Goal: Information Seeking & Learning: Compare options

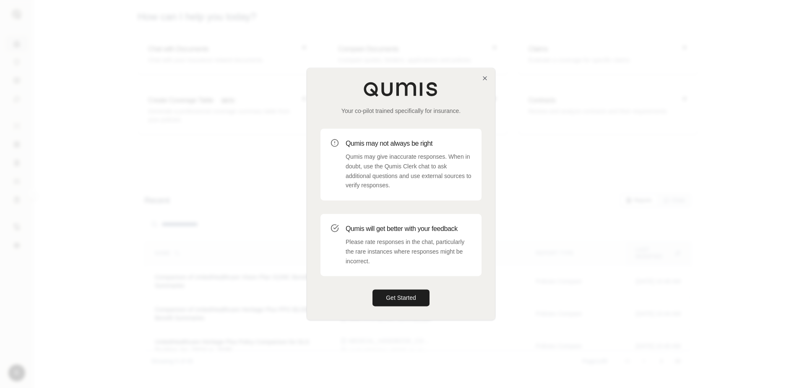
drag, startPoint x: 409, startPoint y: 296, endPoint x: 417, endPoint y: 285, distance: 13.2
click at [412, 290] on button "Get Started" at bounding box center [401, 297] width 57 height 17
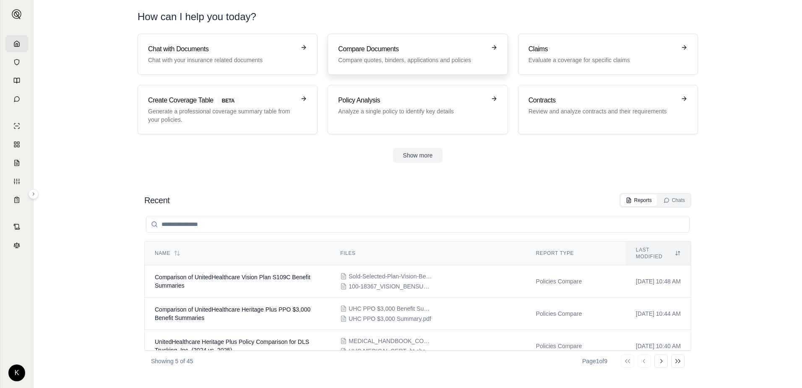
click at [415, 58] on p "Compare quotes, binders, applications and policies" at bounding box center [411, 60] width 147 height 8
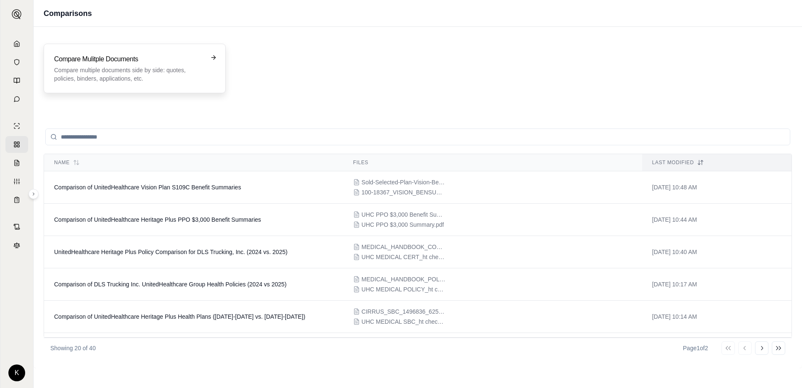
click at [78, 63] on h3 "Compare Mulitple Documents" at bounding box center [128, 59] width 149 height 10
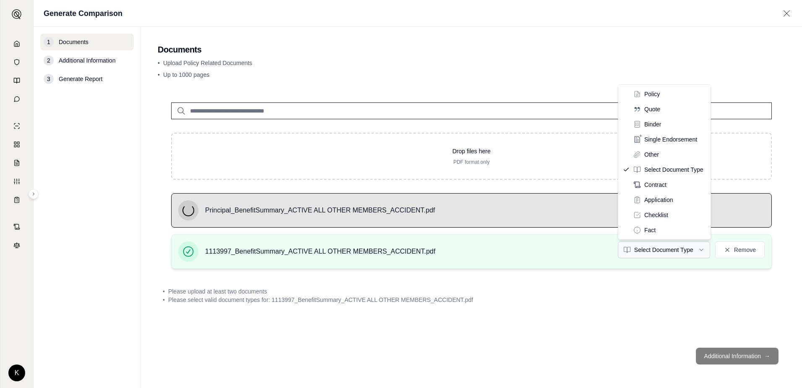
click at [696, 246] on html "K Generate Comparison 1 Documents 2 Additional Information 3 Generate Report Do…" at bounding box center [401, 194] width 802 height 388
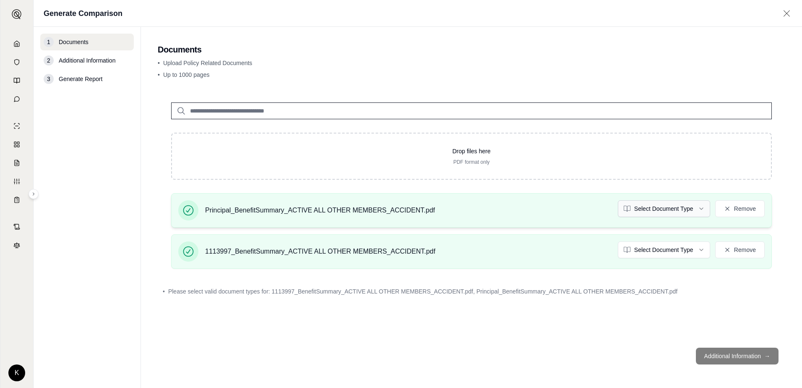
click at [688, 206] on html "K Generate Comparison 1 Documents 2 Additional Information 3 Generate Report Do…" at bounding box center [401, 194] width 802 height 388
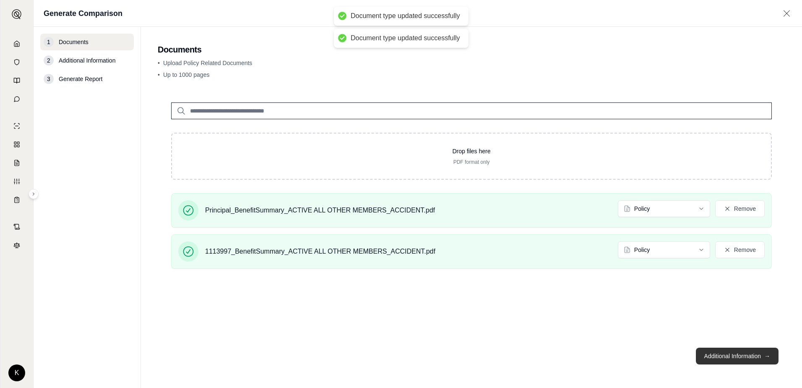
click at [723, 357] on button "Additional Information →" at bounding box center [737, 355] width 83 height 17
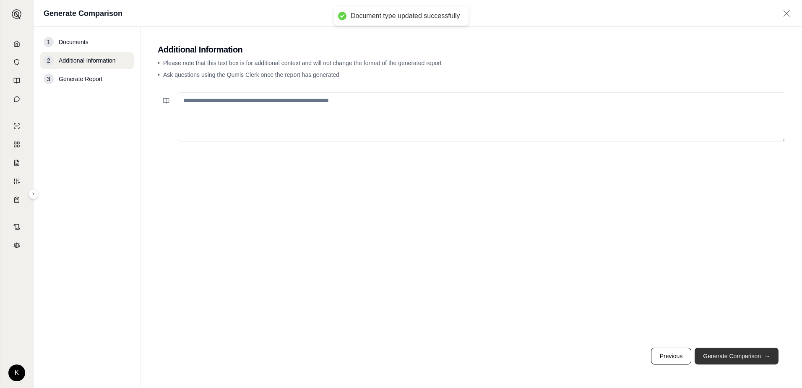
click at [723, 357] on button "Generate Comparison →" at bounding box center [737, 355] width 84 height 17
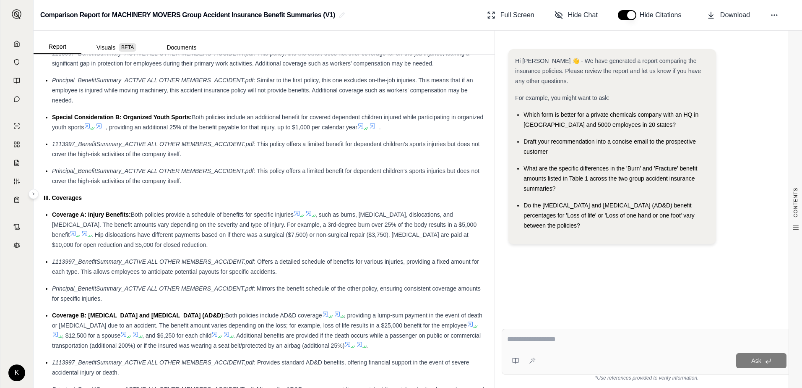
scroll to position [797, 0]
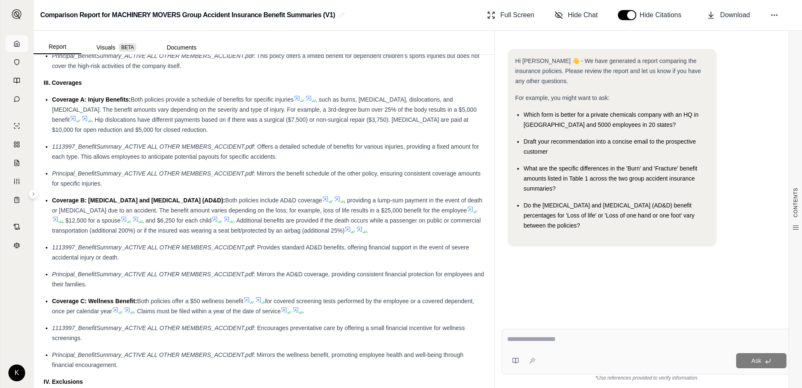
click at [17, 39] on link at bounding box center [16, 43] width 23 height 17
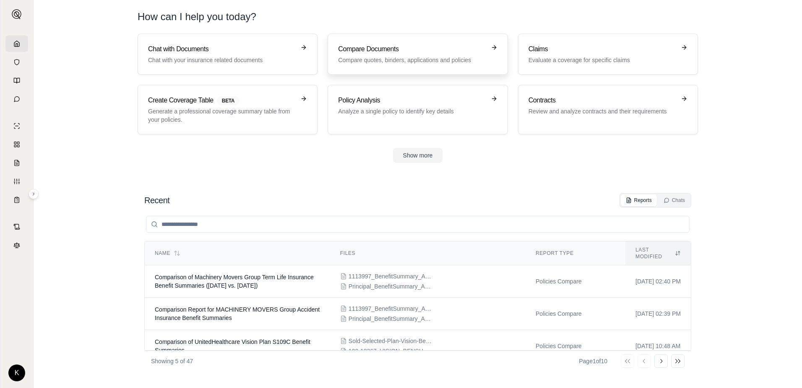
click at [369, 65] on link "Compare Documents Compare quotes, binders, applications and policies" at bounding box center [418, 54] width 180 height 41
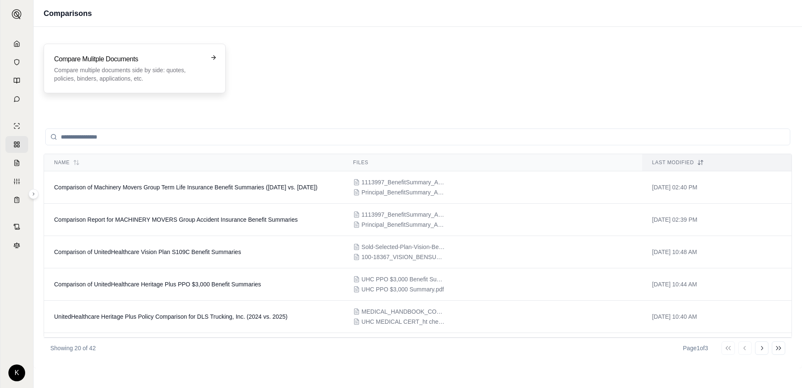
click at [185, 64] on div "Compare Mulitple Documents Compare multiple documents side by side: quotes, pol…" at bounding box center [128, 68] width 149 height 29
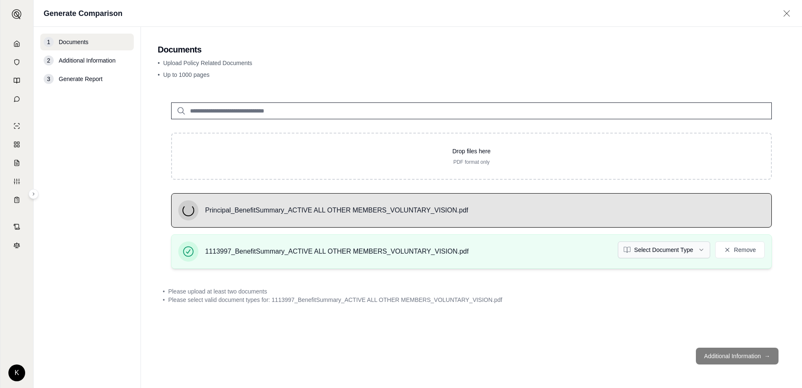
click at [704, 251] on html "K Generate Comparison 1 Documents 2 Additional Information 3 Generate Report Do…" at bounding box center [401, 194] width 802 height 388
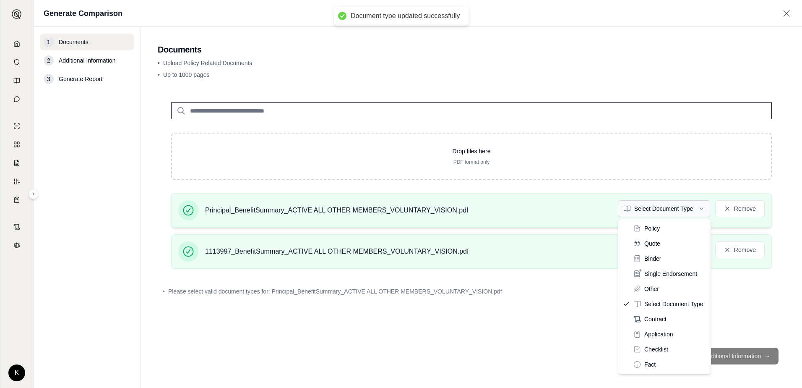
click at [687, 205] on html "Document type updated successfully K Generate Comparison 1 Documents 2 Addition…" at bounding box center [401, 194] width 802 height 388
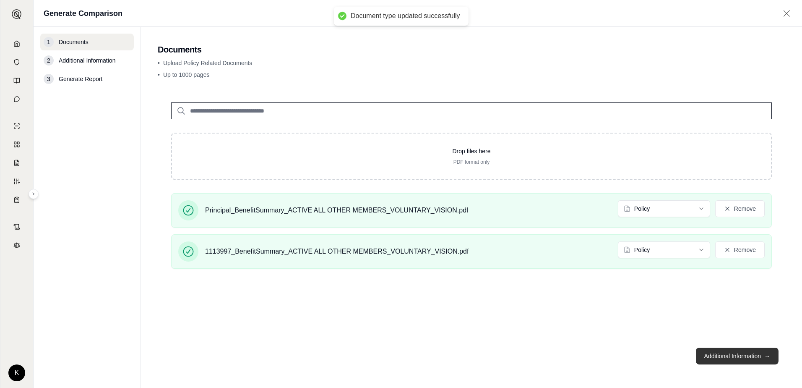
click at [720, 356] on button "Additional Information →" at bounding box center [737, 355] width 83 height 17
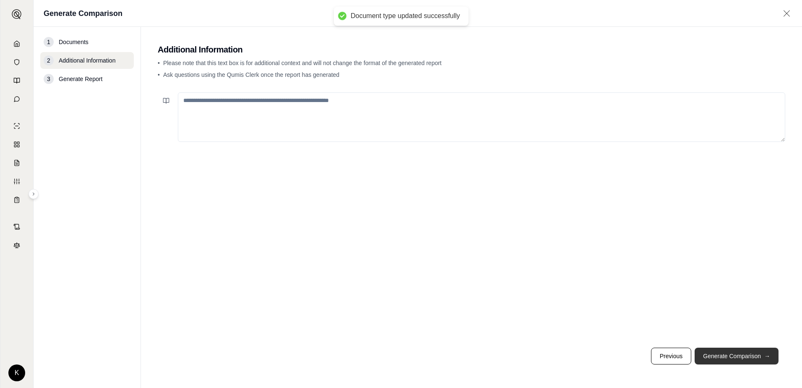
click at [720, 356] on button "Generate Comparison →" at bounding box center [737, 355] width 84 height 17
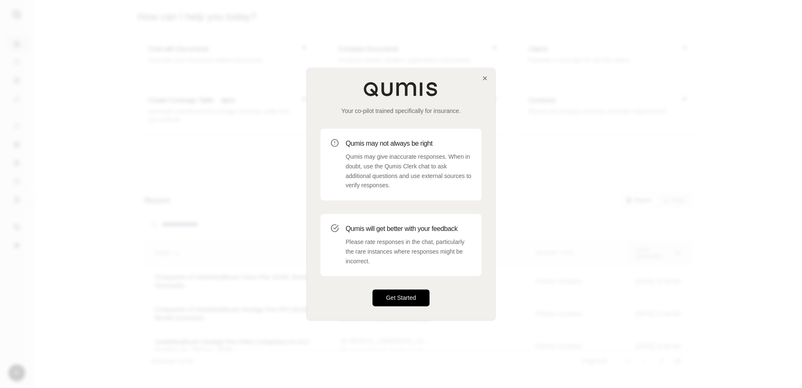
click at [396, 297] on button "Get Started" at bounding box center [401, 297] width 57 height 17
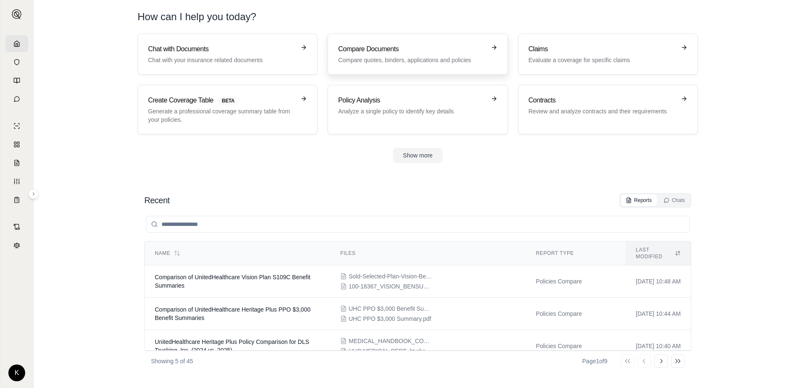
click at [375, 51] on h3 "Compare Documents" at bounding box center [411, 49] width 147 height 10
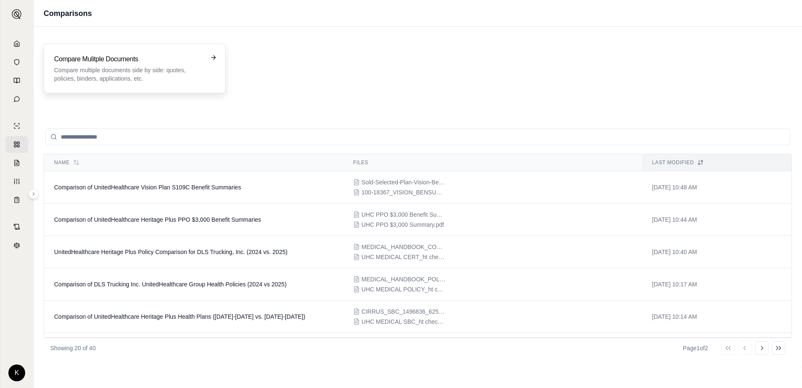
click at [161, 78] on p "Compare multiple documents side by side: quotes, policies, binders, application…" at bounding box center [128, 74] width 149 height 17
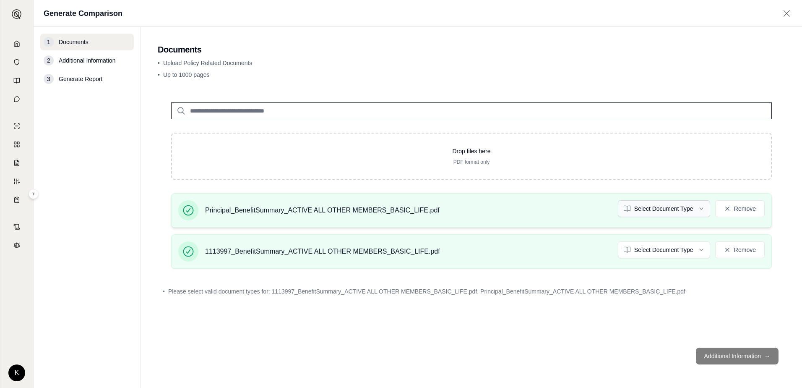
click at [650, 202] on html "K Generate Comparison 1 Documents 2 Additional Information 3 Generate Report Do…" at bounding box center [401, 194] width 802 height 388
click at [653, 241] on html "K Generate Comparison 1 Documents 2 Additional Information 3 Generate Report Do…" at bounding box center [401, 194] width 802 height 388
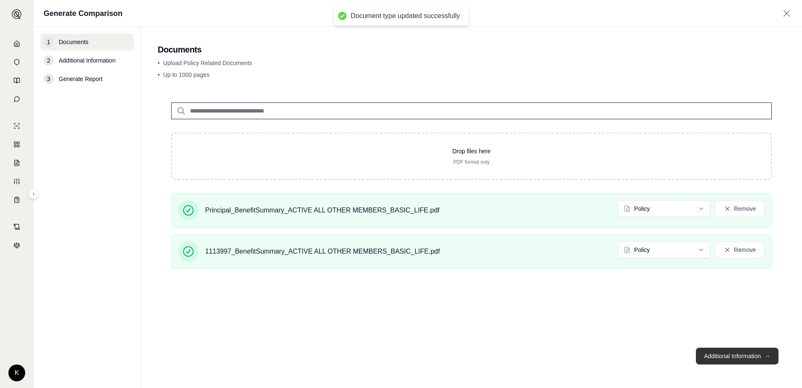
click at [708, 353] on button "Additional Information →" at bounding box center [737, 355] width 83 height 17
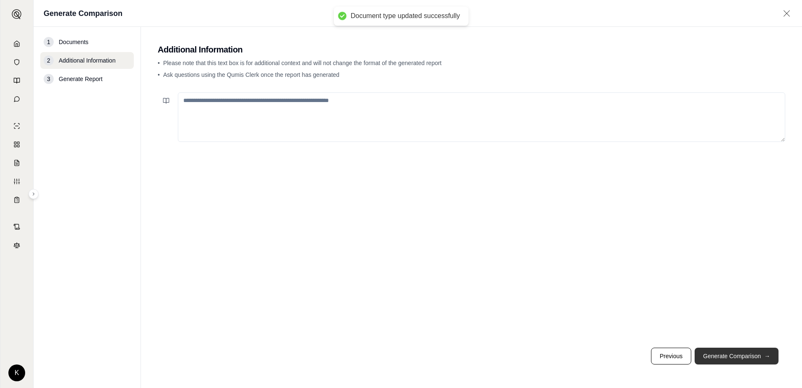
click at [711, 351] on button "Generate Comparison →" at bounding box center [737, 355] width 84 height 17
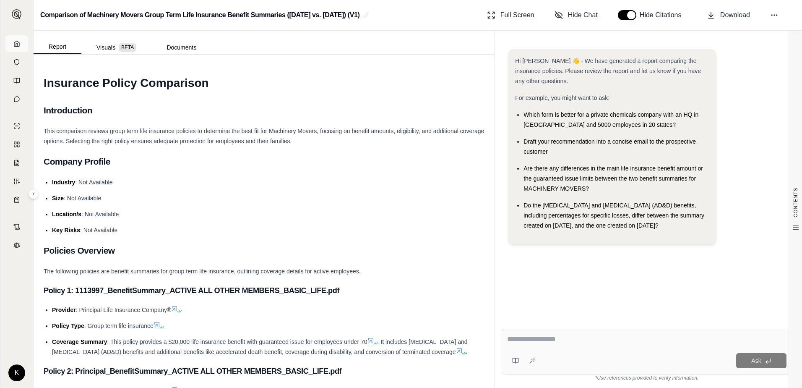
click at [14, 43] on icon at bounding box center [16, 43] width 7 height 7
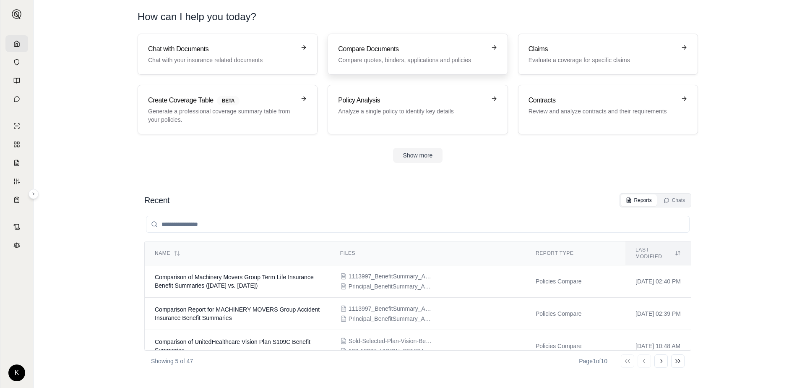
click at [401, 64] on p "Compare quotes, binders, applications and policies" at bounding box center [411, 60] width 147 height 8
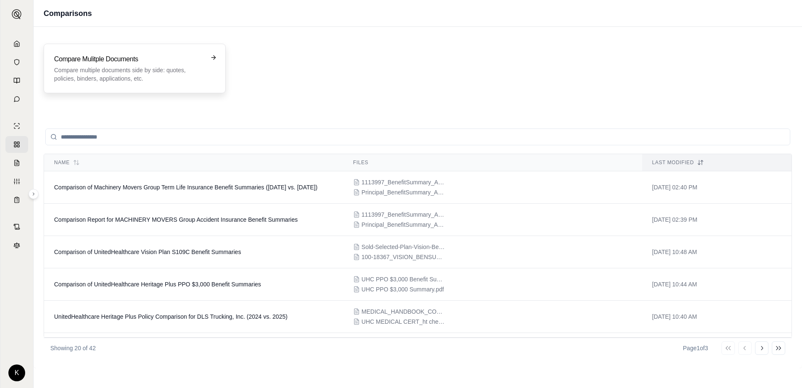
click at [123, 53] on div "Compare Mulitple Documents Compare multiple documents side by side: quotes, pol…" at bounding box center [135, 69] width 182 height 50
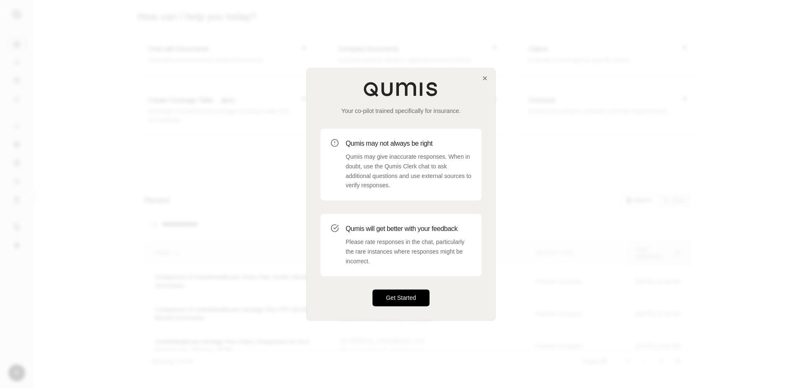
click at [386, 301] on button "Get Started" at bounding box center [401, 297] width 57 height 17
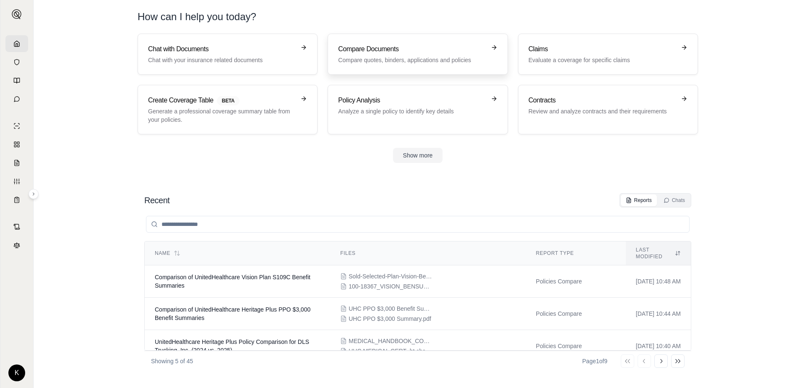
click at [376, 47] on h3 "Compare Documents" at bounding box center [411, 49] width 147 height 10
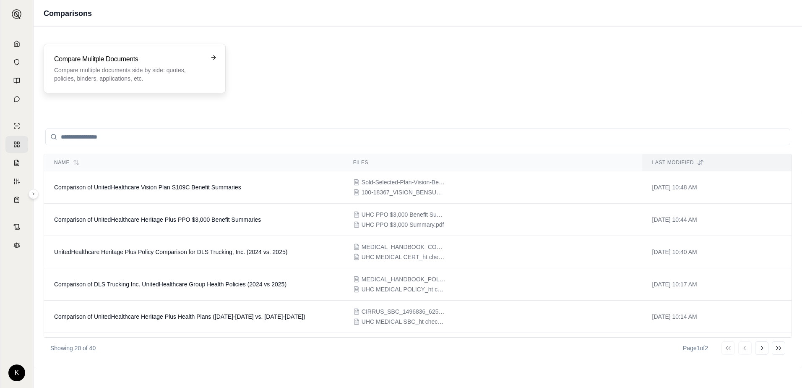
click at [169, 71] on p "Compare multiple documents side by side: quotes, policies, binders, application…" at bounding box center [128, 74] width 149 height 17
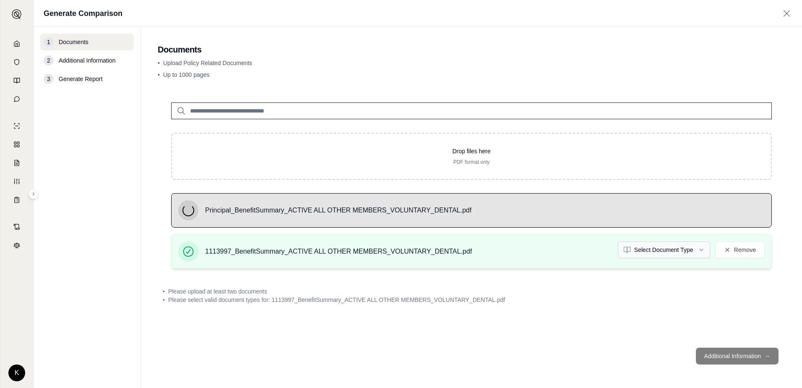
drag, startPoint x: 661, startPoint y: 241, endPoint x: 664, endPoint y: 245, distance: 5.1
click at [662, 243] on div "1113997_BenefitSummary_ACTIVE ALL OTHER MEMBERS_VOLUNTARY_DENTAL.pdf Select Doc…" at bounding box center [471, 251] width 601 height 34
click at [664, 250] on html "K Generate Comparison 1 Documents 2 Additional Information 3 Generate Report Do…" at bounding box center [401, 194] width 802 height 388
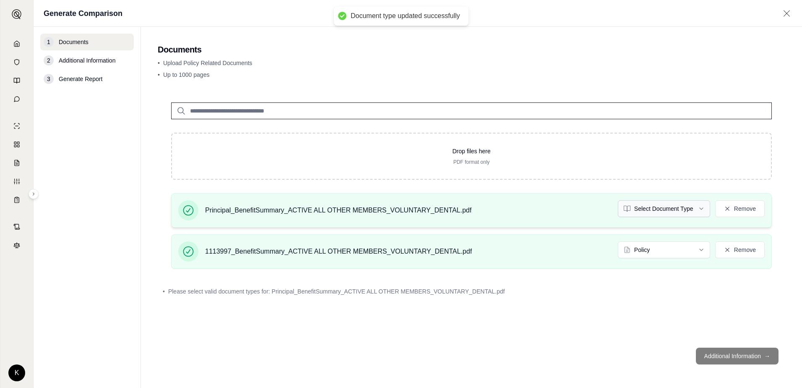
click at [628, 206] on html "Document type updated successfully K Generate Comparison 1 Documents 2 Addition…" at bounding box center [401, 194] width 802 height 388
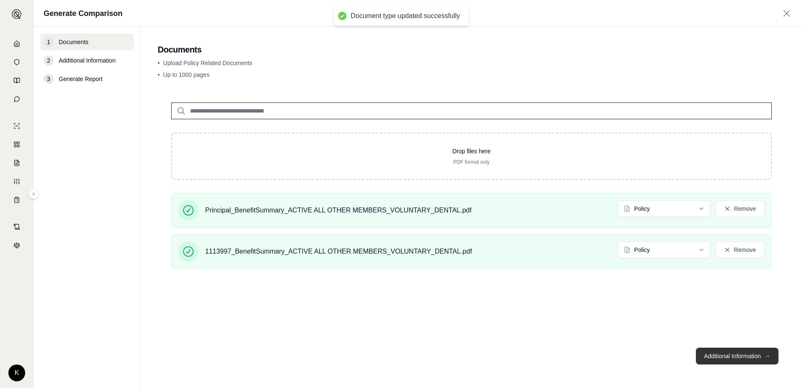
click at [725, 355] on button "Additional Information →" at bounding box center [737, 355] width 83 height 17
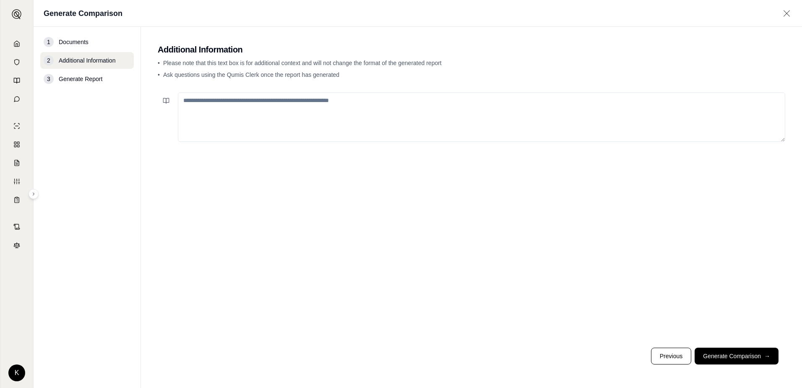
click at [747, 351] on button "Generate Comparison →" at bounding box center [737, 355] width 84 height 17
